Goal: Navigation & Orientation: Find specific page/section

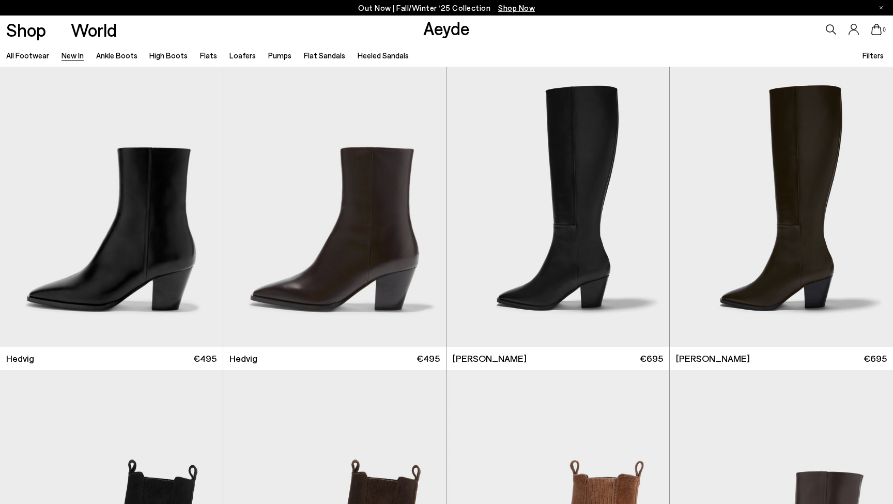
scroll to position [643, 0]
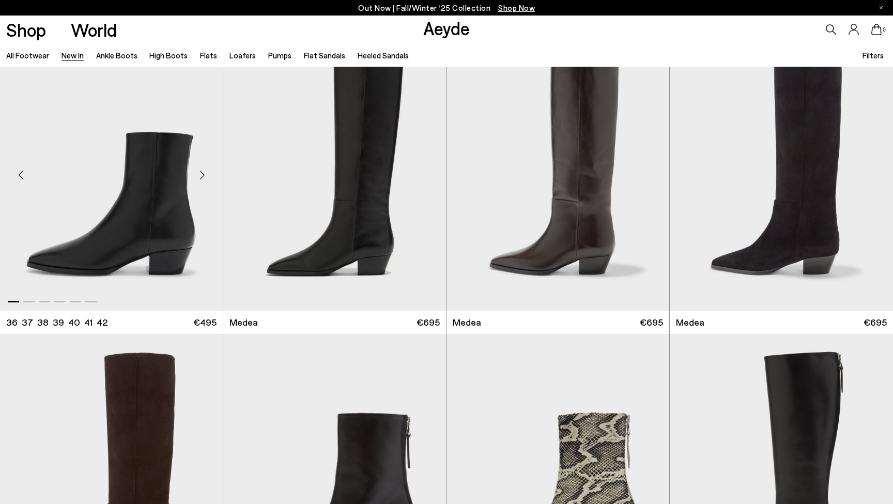
click at [196, 176] on div "Next slide" at bounding box center [202, 174] width 31 height 31
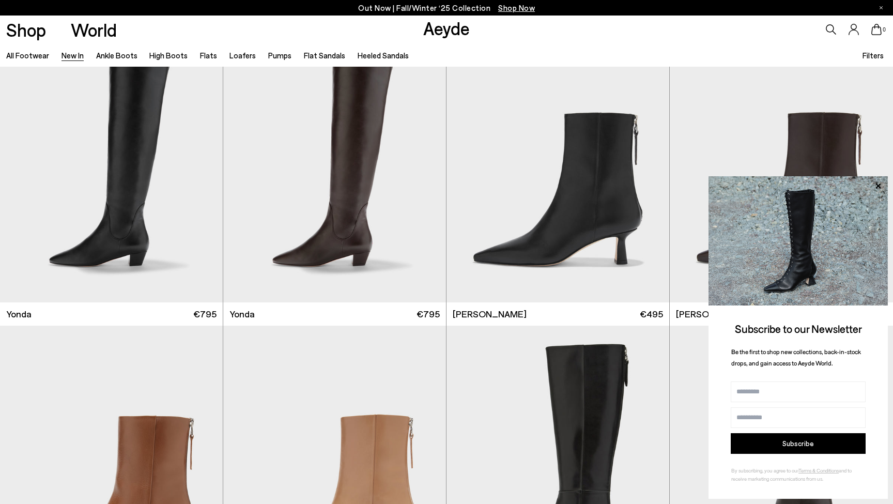
scroll to position [1867, 0]
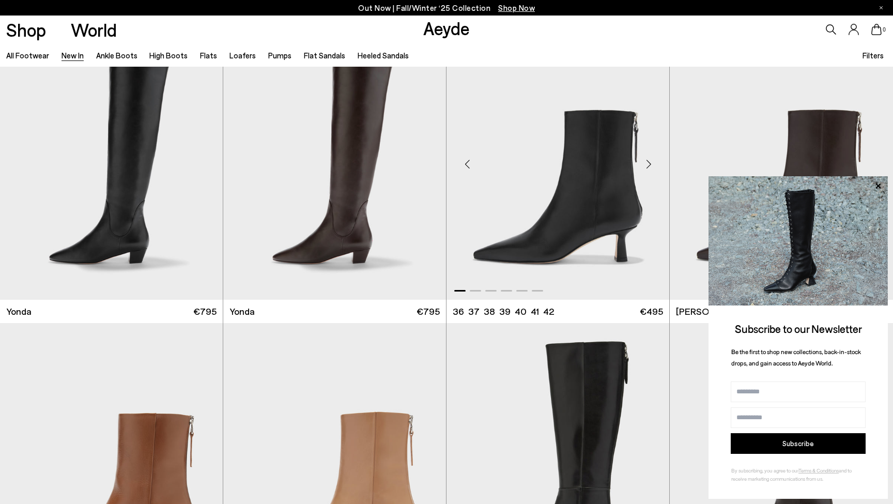
click at [651, 165] on div "Next slide" at bounding box center [648, 163] width 31 height 31
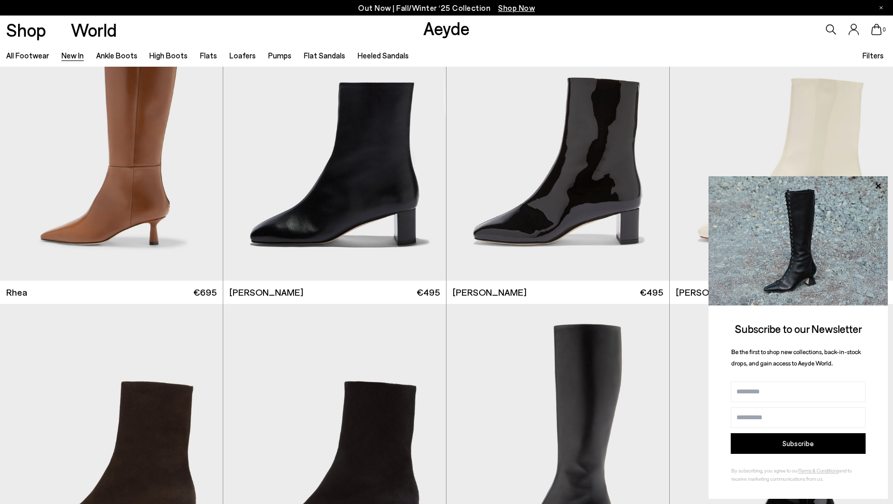
scroll to position [2493, 0]
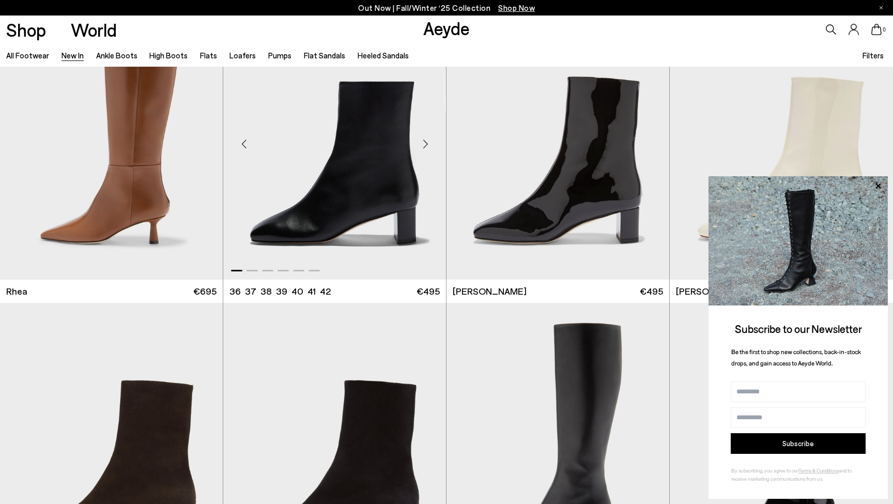
click at [422, 151] on div "Next slide" at bounding box center [425, 144] width 31 height 31
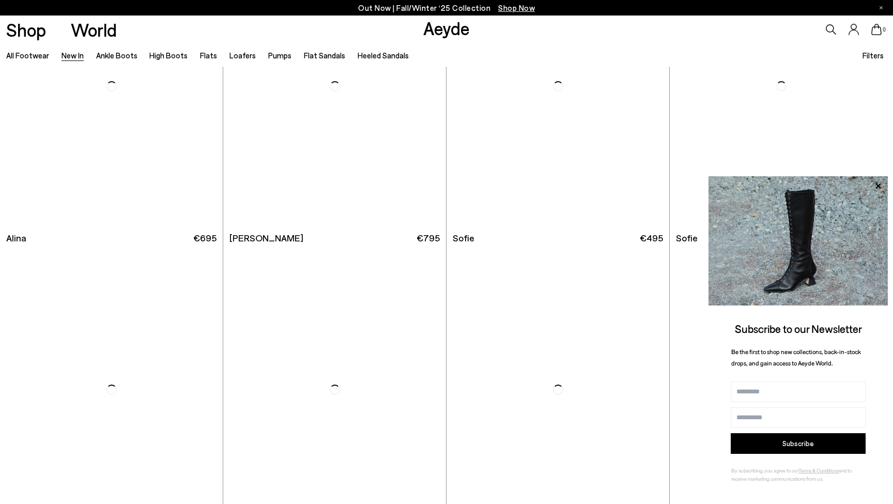
scroll to position [3711, 0]
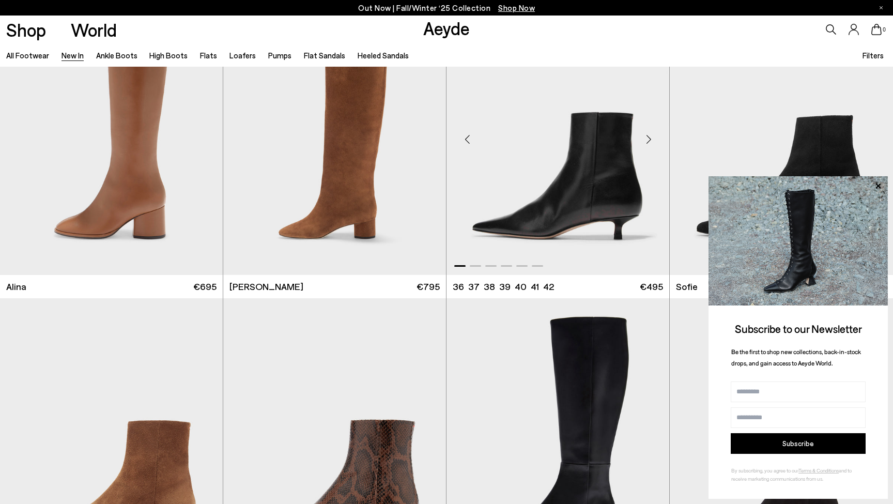
click at [651, 143] on div "Next slide" at bounding box center [648, 139] width 31 height 31
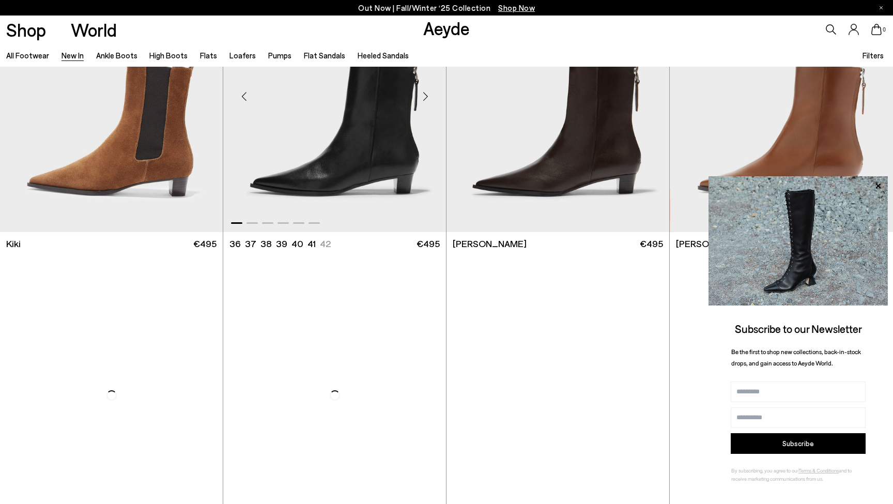
scroll to position [4662, 0]
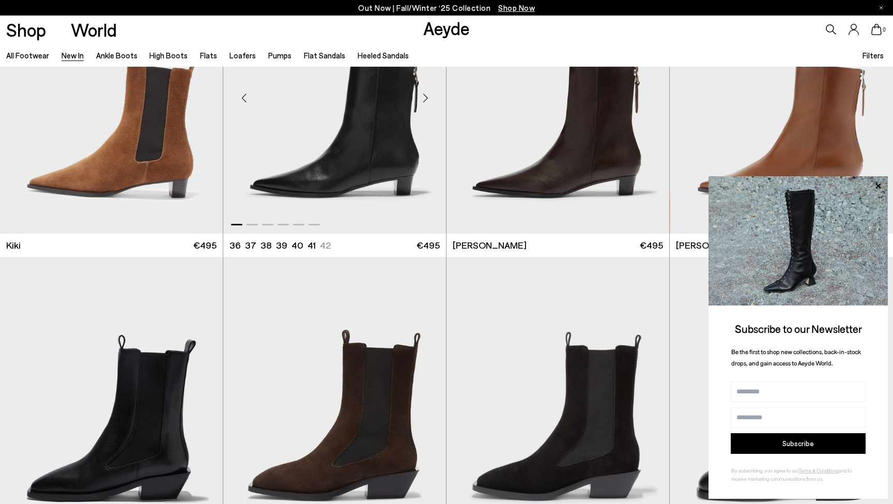
click at [422, 99] on div "Next slide" at bounding box center [425, 97] width 31 height 31
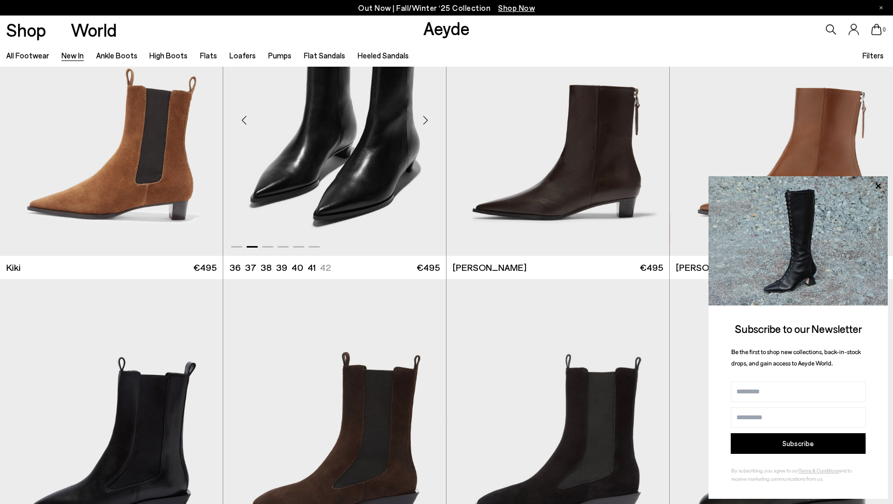
scroll to position [4607, 0]
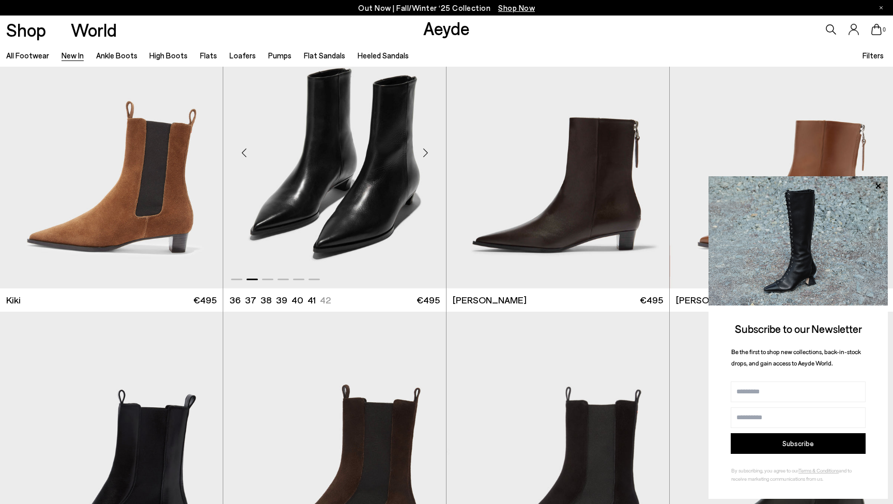
click at [249, 156] on div "Previous slide" at bounding box center [243, 152] width 31 height 31
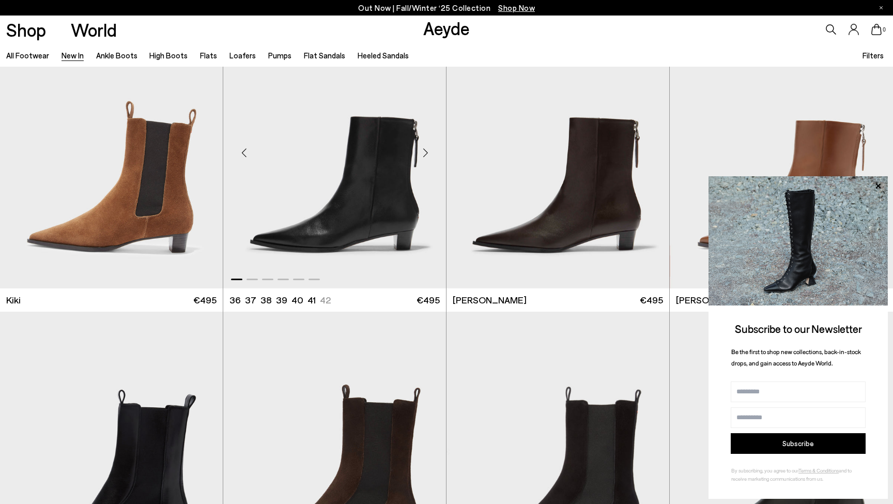
click at [431, 150] on div "Next slide" at bounding box center [425, 152] width 31 height 31
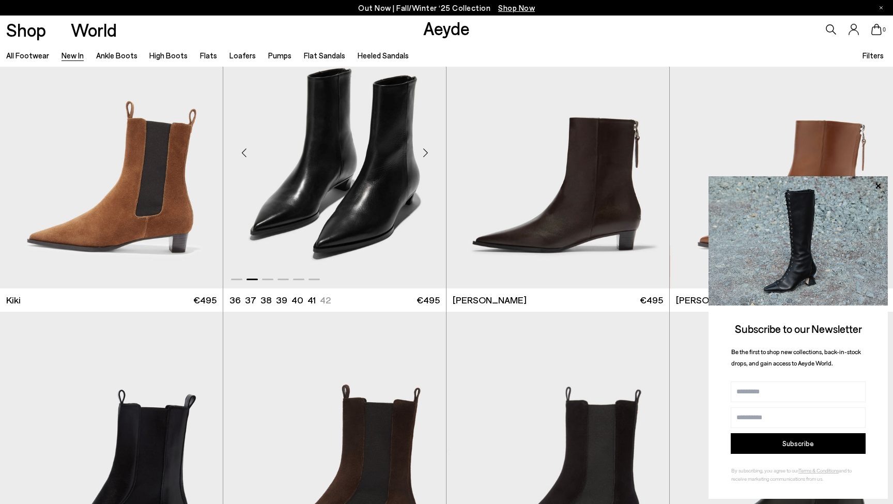
click at [430, 150] on div "Next slide" at bounding box center [425, 152] width 31 height 31
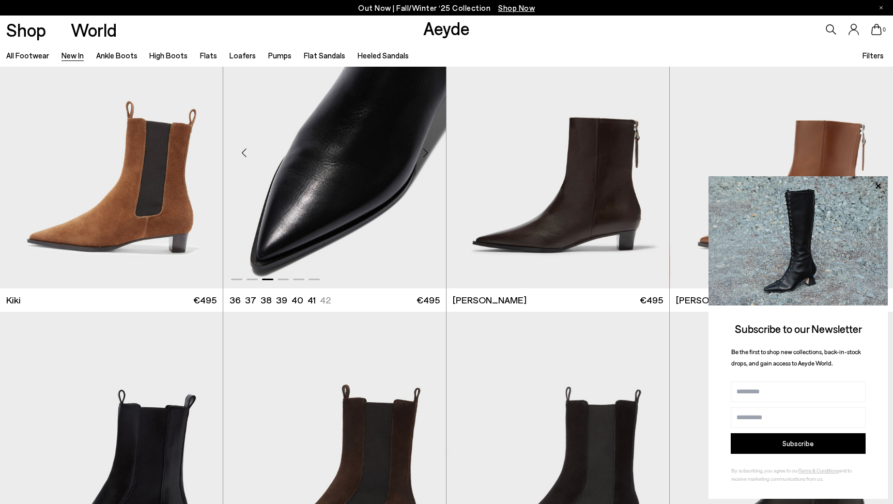
click at [430, 150] on div "Next slide" at bounding box center [425, 152] width 31 height 31
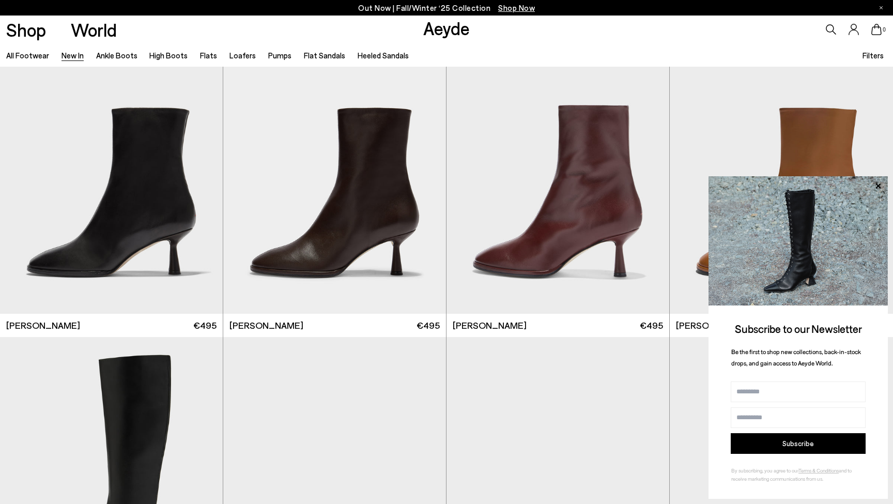
scroll to position [10345, 0]
click at [205, 178] on div "Next slide" at bounding box center [202, 177] width 31 height 31
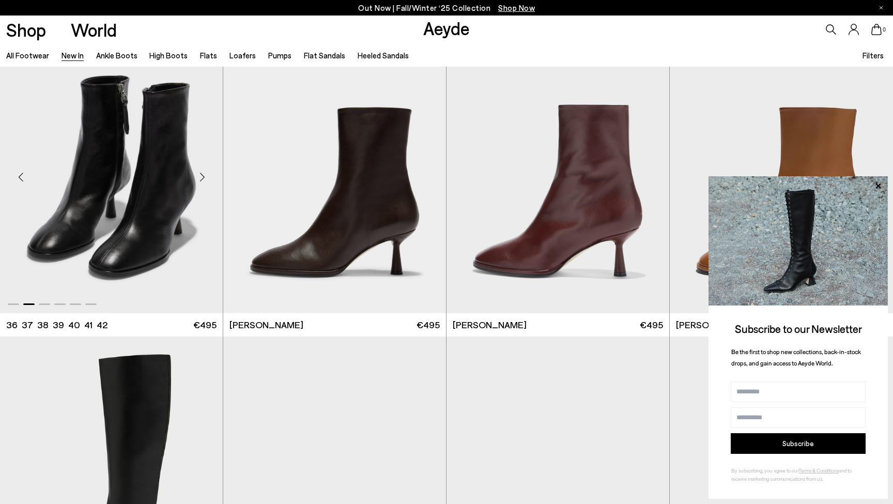
click at [205, 181] on div "Next slide" at bounding box center [202, 177] width 31 height 31
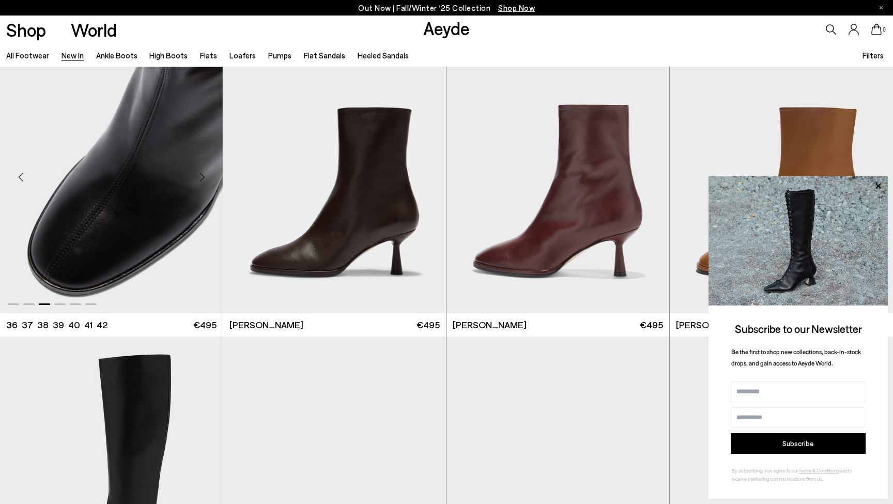
click at [205, 181] on div "Next slide" at bounding box center [202, 177] width 31 height 31
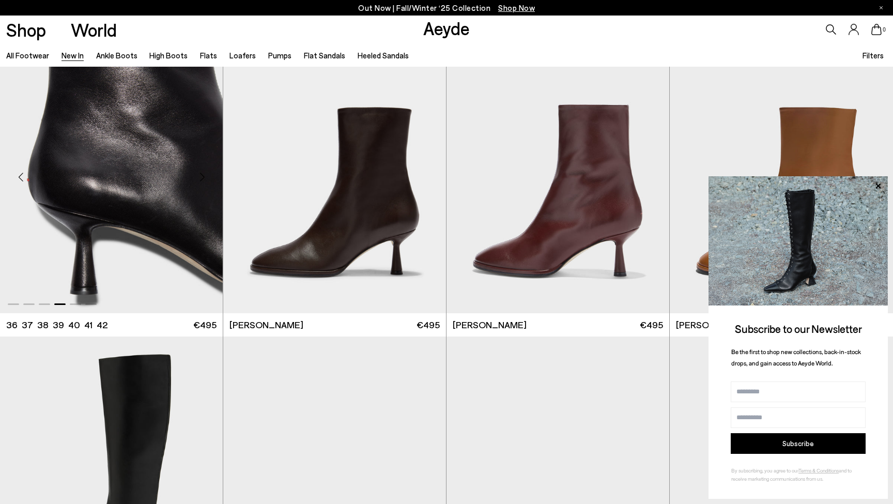
click at [205, 181] on div "Next slide" at bounding box center [202, 177] width 31 height 31
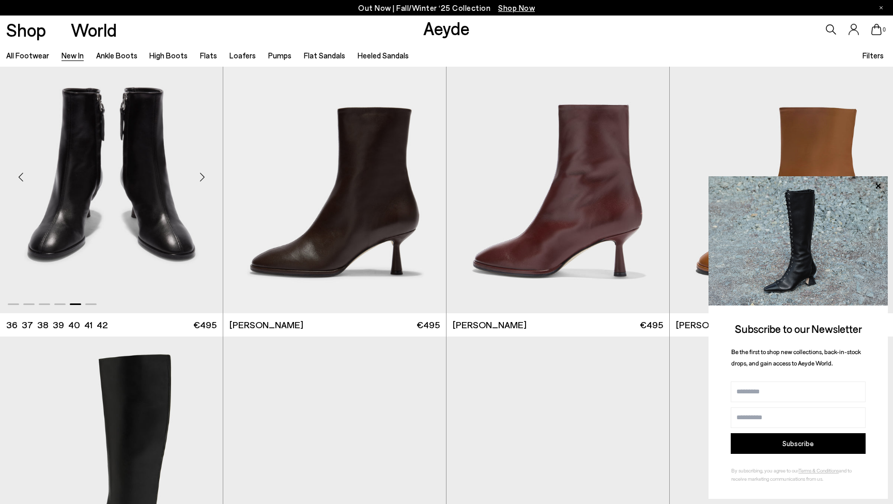
click at [205, 181] on div "Next slide" at bounding box center [202, 177] width 31 height 31
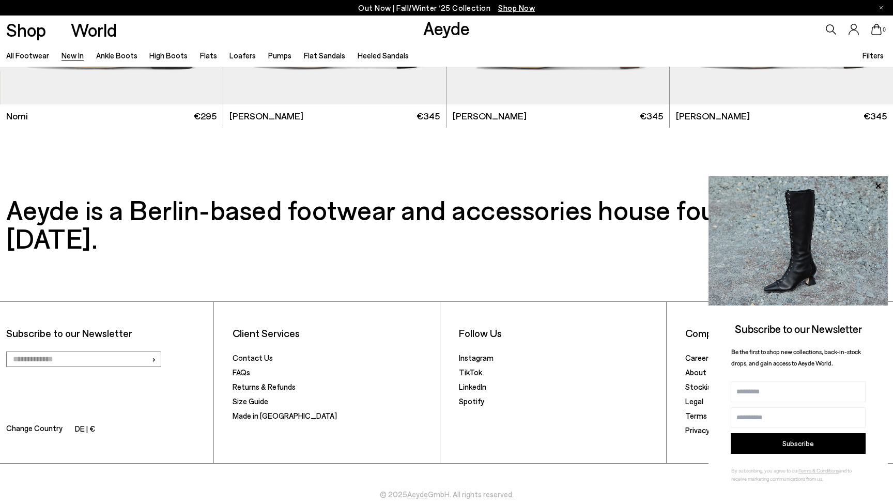
scroll to position [12979, 0]
click at [120, 55] on link "Ankle Boots" at bounding box center [116, 55] width 41 height 9
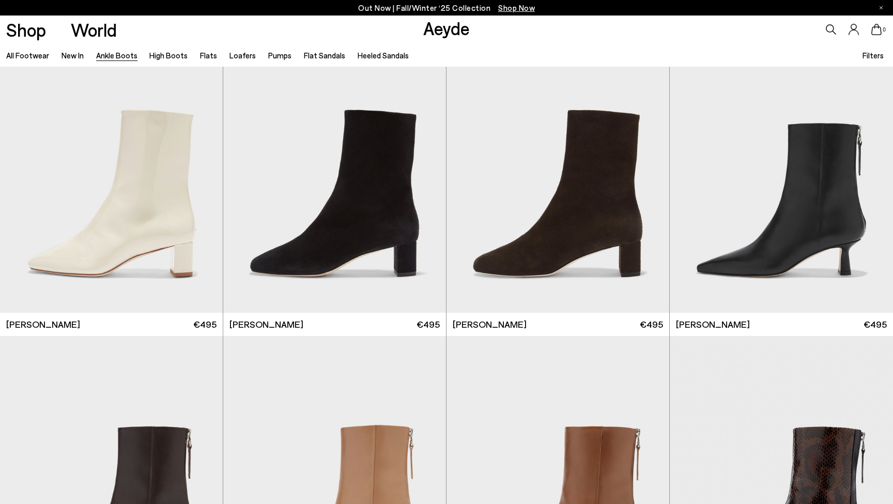
scroll to position [2702, 0]
